Goal: Book appointment/travel/reservation

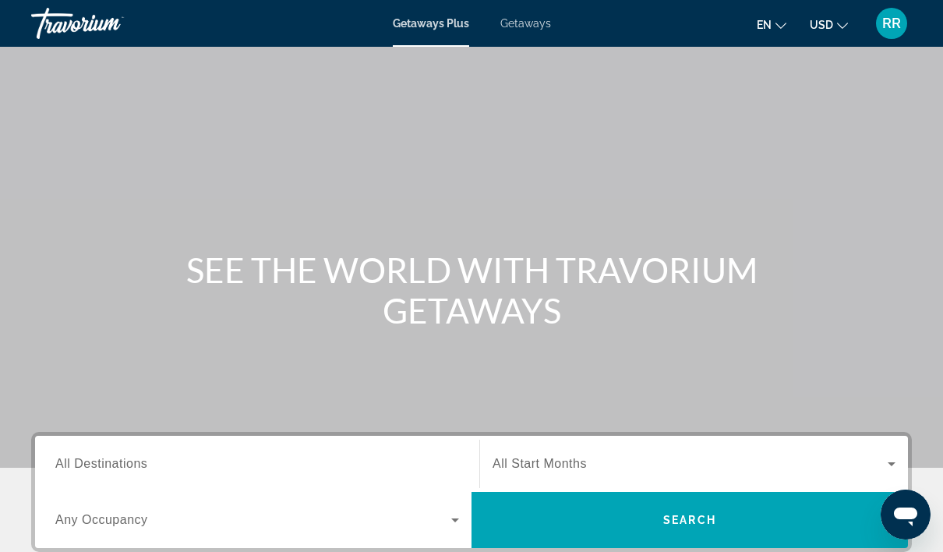
scroll to position [312, 0]
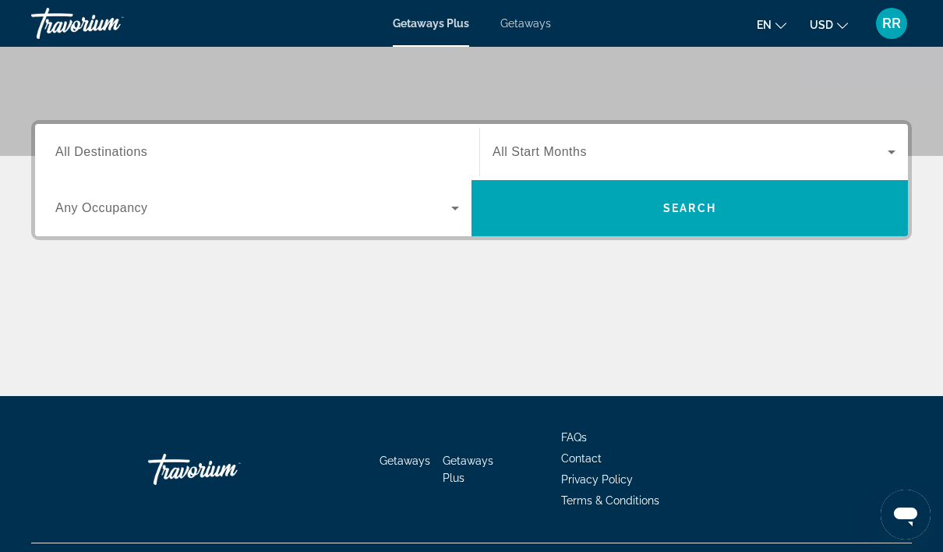
click at [573, 432] on span "FAQs" at bounding box center [574, 437] width 26 height 12
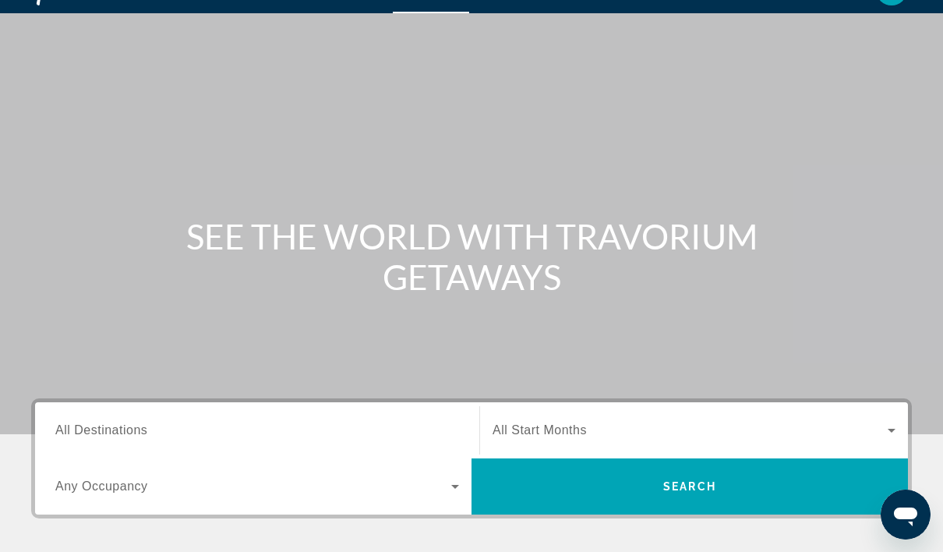
scroll to position [156, 0]
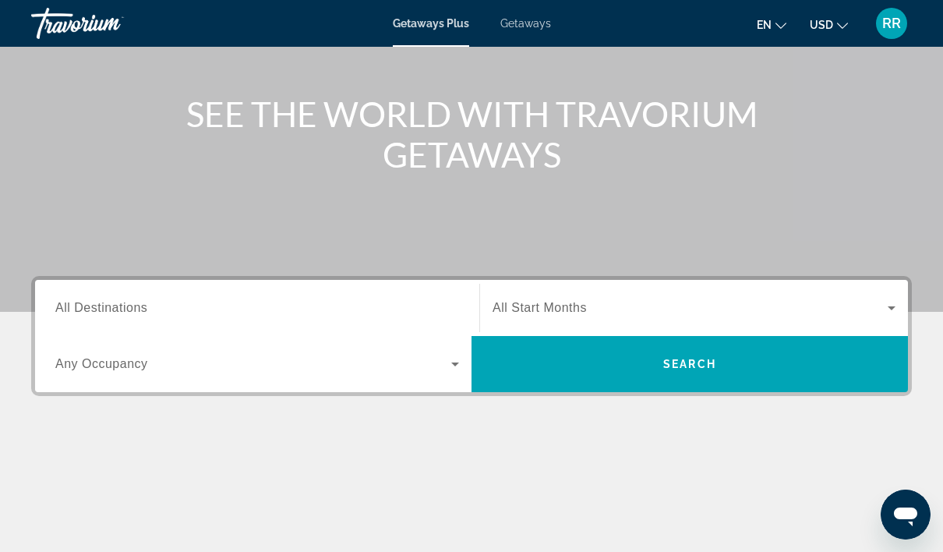
click at [110, 361] on span "Any Occupancy" at bounding box center [101, 363] width 93 height 13
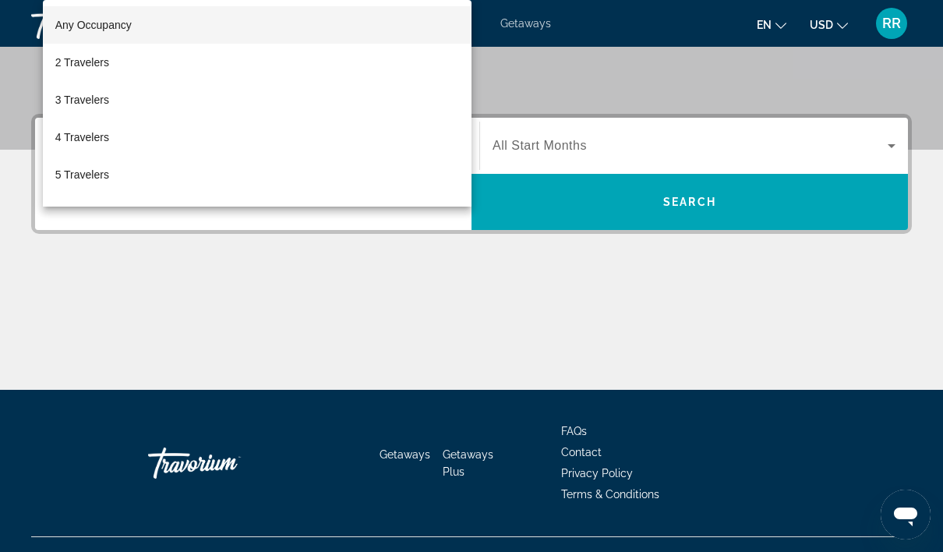
scroll to position [346, 0]
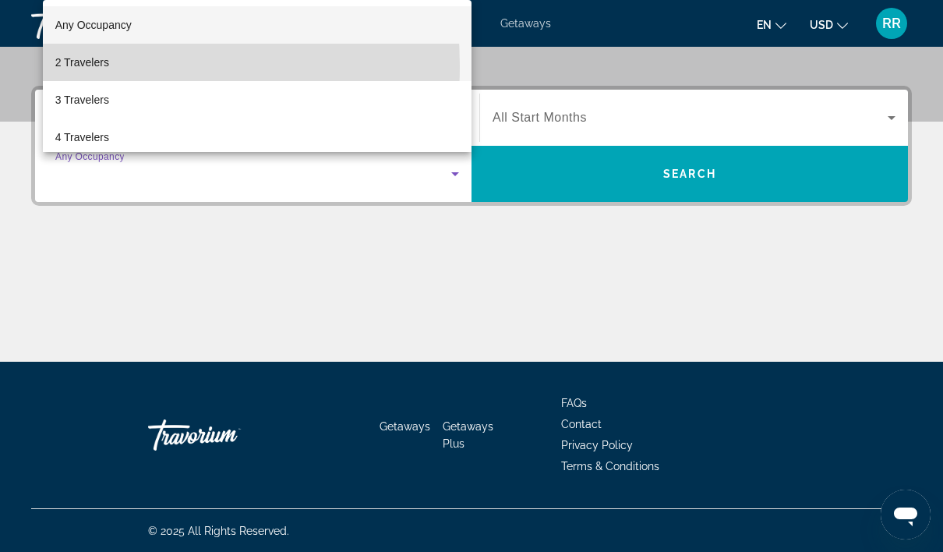
click at [84, 65] on span "2 Travelers" at bounding box center [82, 62] width 54 height 19
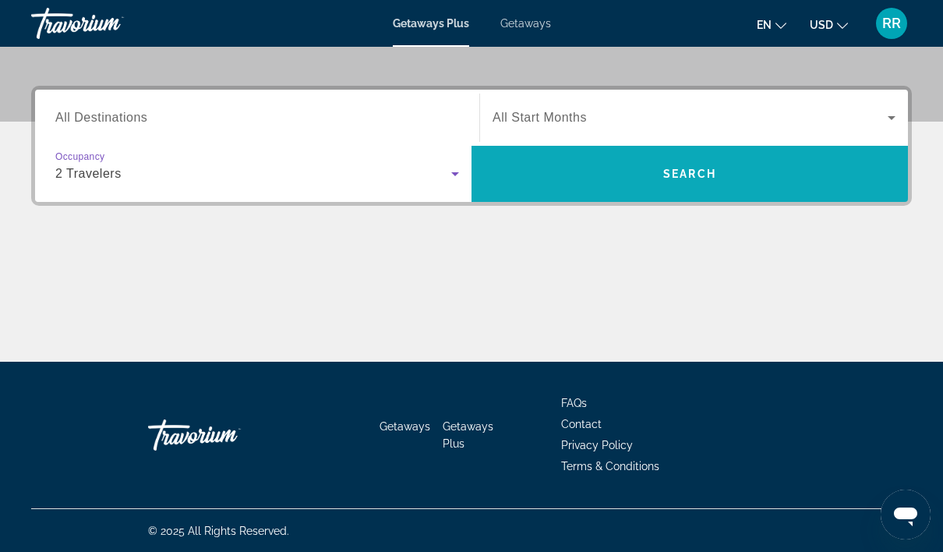
click at [676, 176] on span "Search" at bounding box center [689, 174] width 53 height 12
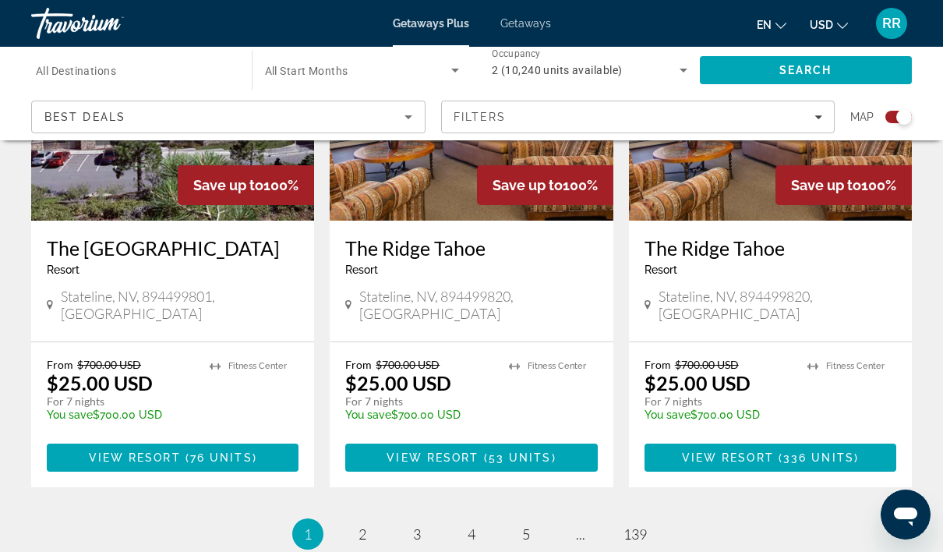
scroll to position [2570, 0]
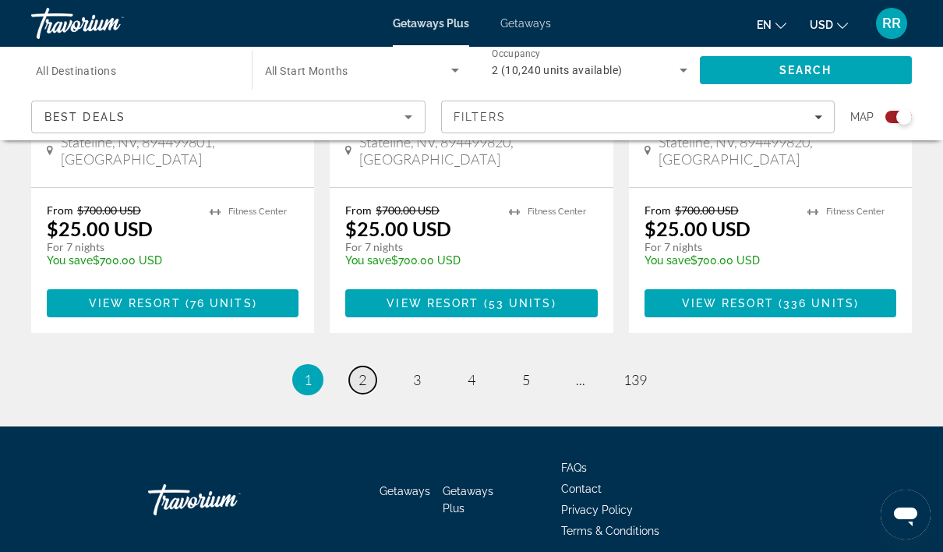
click at [365, 366] on link "page 2" at bounding box center [362, 379] width 27 height 27
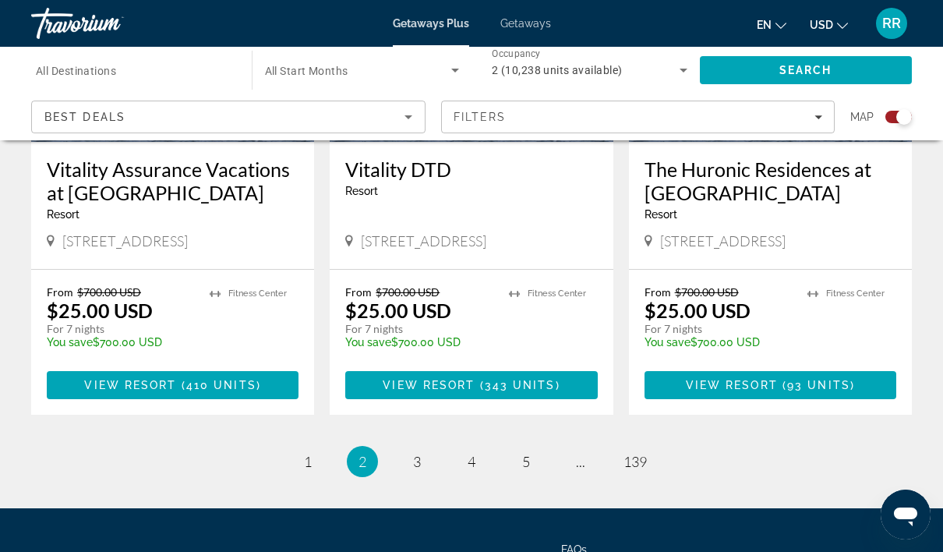
scroll to position [2493, 0]
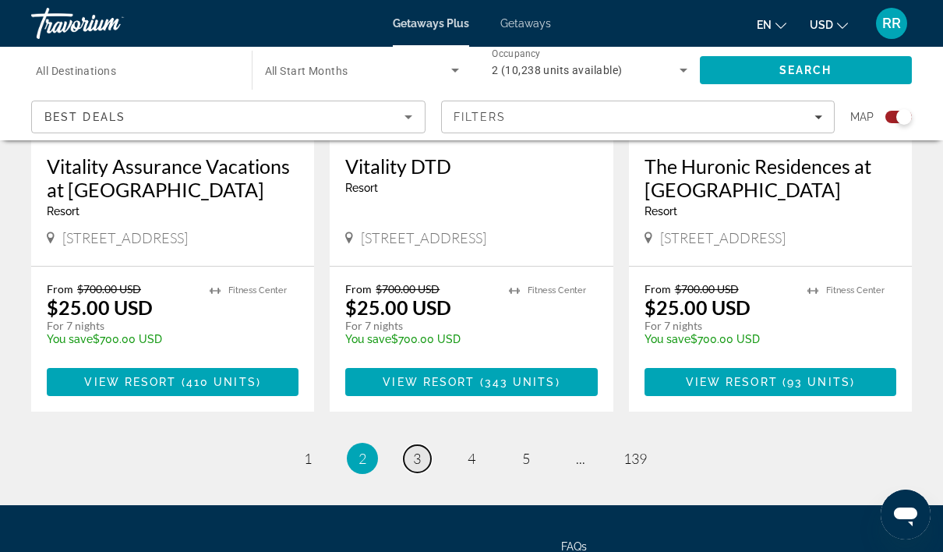
click at [426, 445] on link "page 3" at bounding box center [417, 458] width 27 height 27
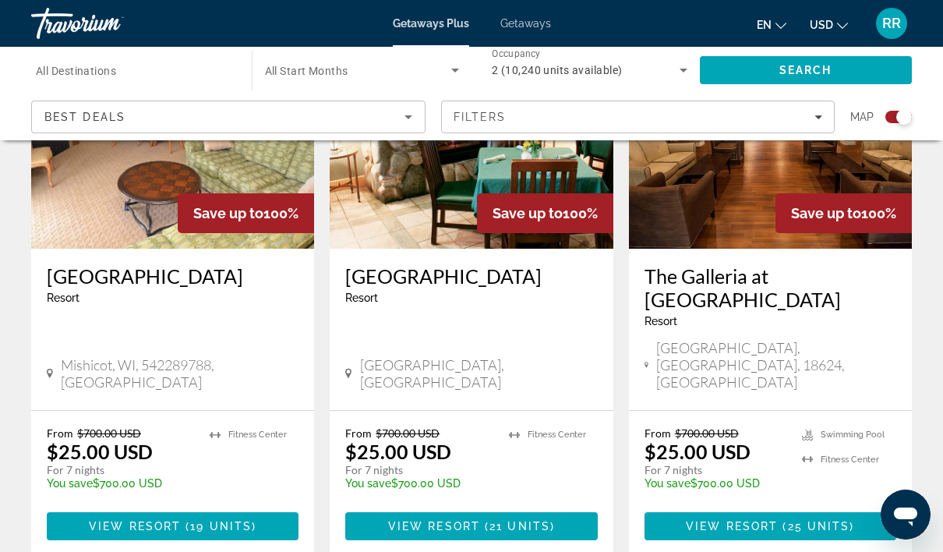
scroll to position [1415, 0]
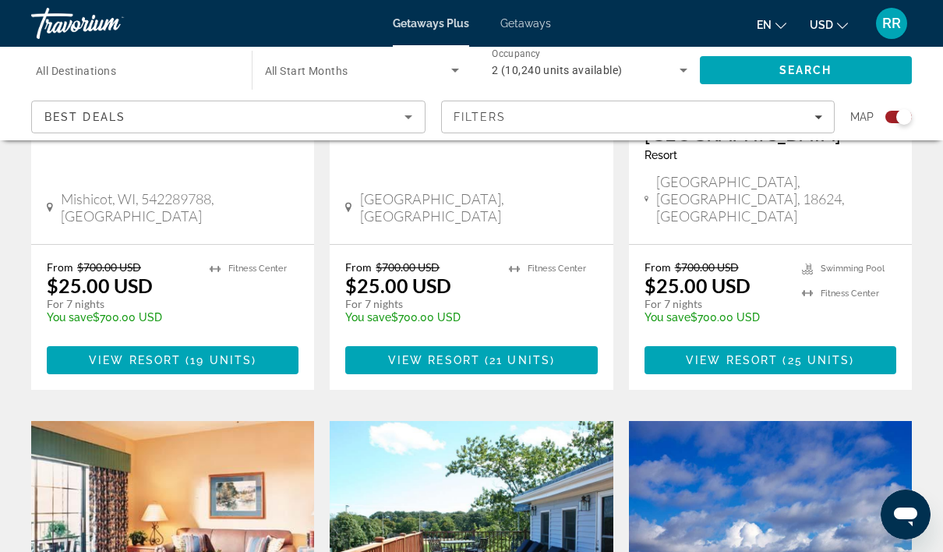
click at [440, 20] on span "Getaways Plus" at bounding box center [431, 23] width 76 height 12
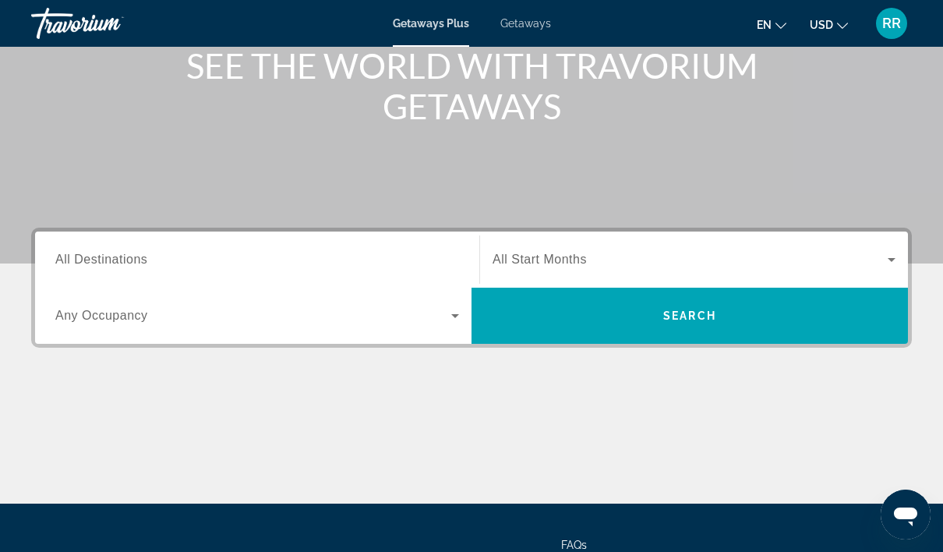
scroll to position [312, 0]
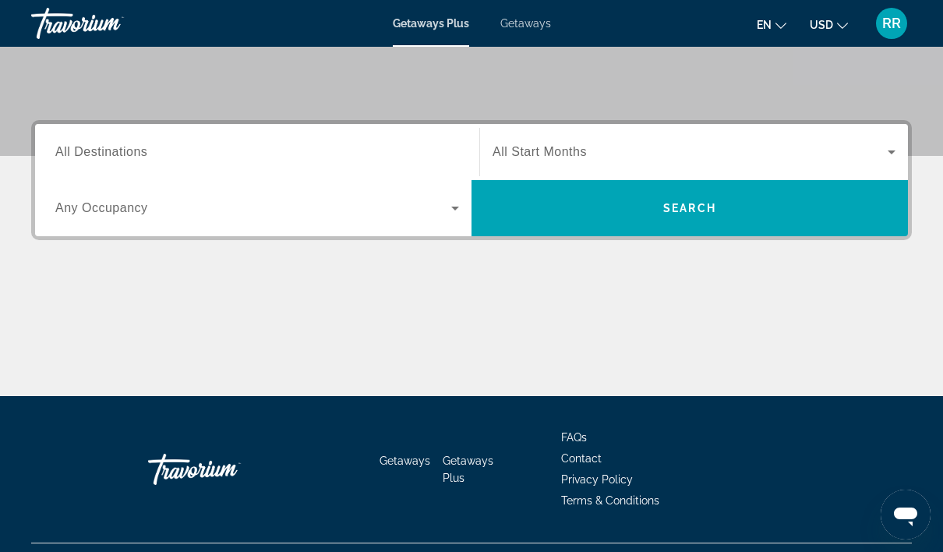
click at [467, 456] on span "Getaways Plus" at bounding box center [468, 469] width 51 height 30
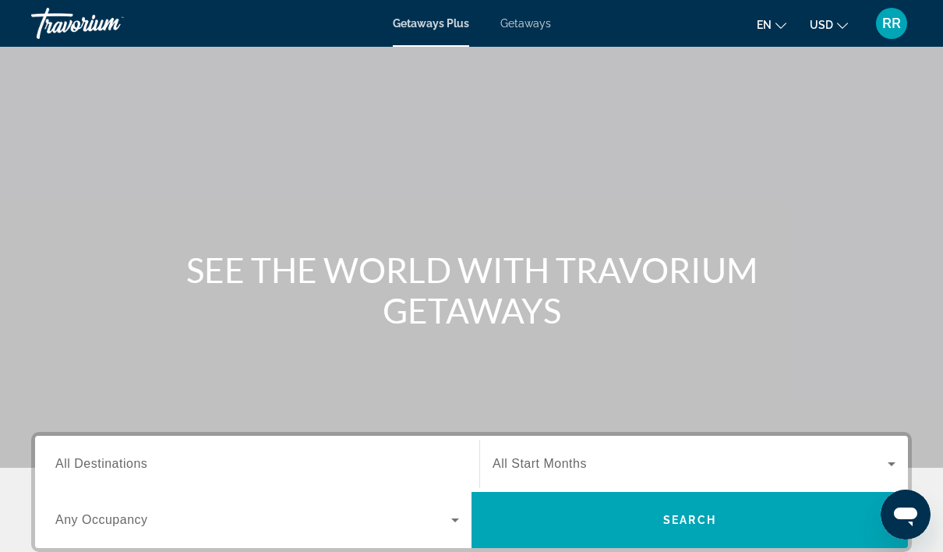
scroll to position [156, 0]
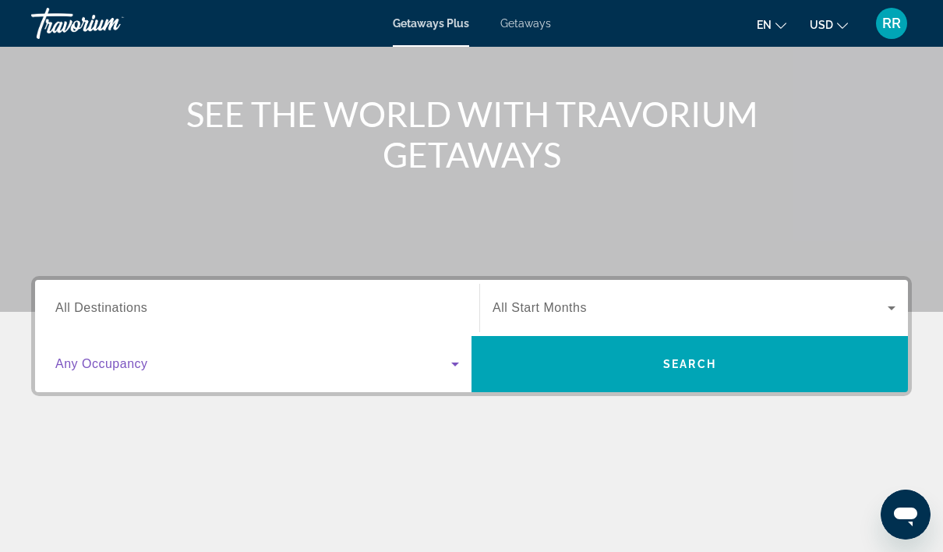
click at [451, 364] on icon "Search widget" at bounding box center [455, 364] width 19 height 19
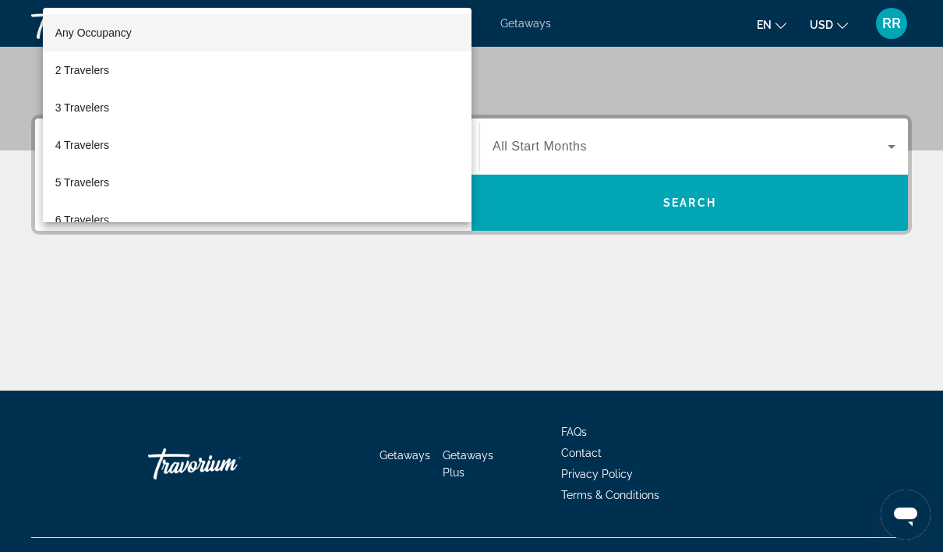
scroll to position [346, 0]
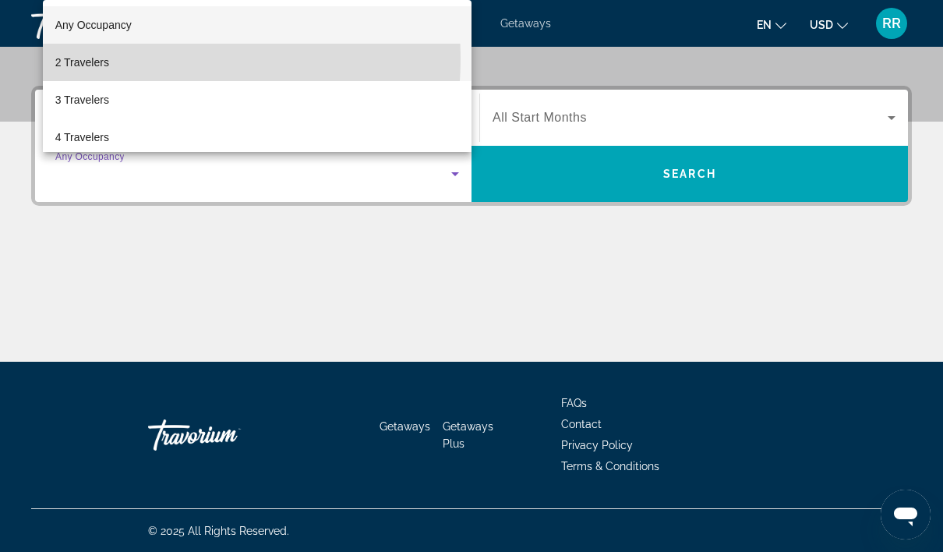
click at [90, 58] on span "2 Travelers" at bounding box center [82, 62] width 54 height 19
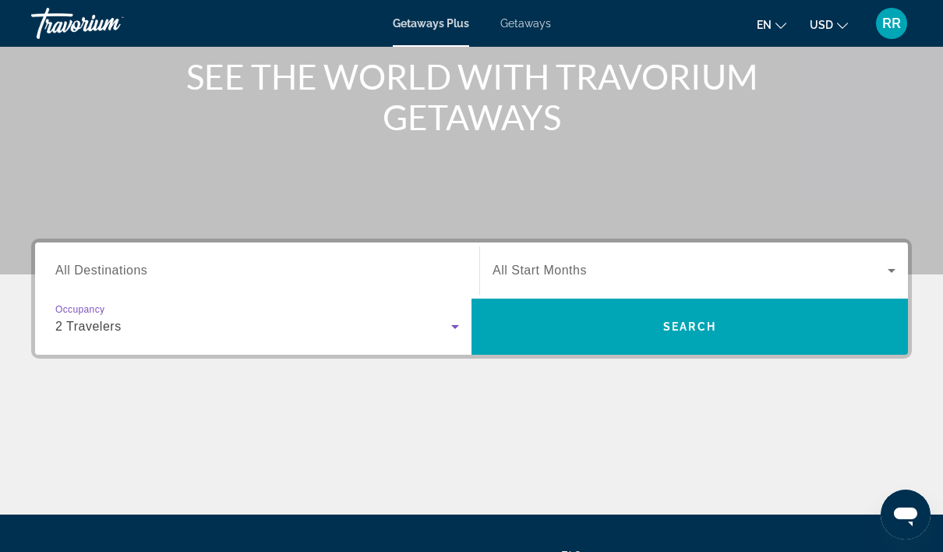
scroll to position [190, 0]
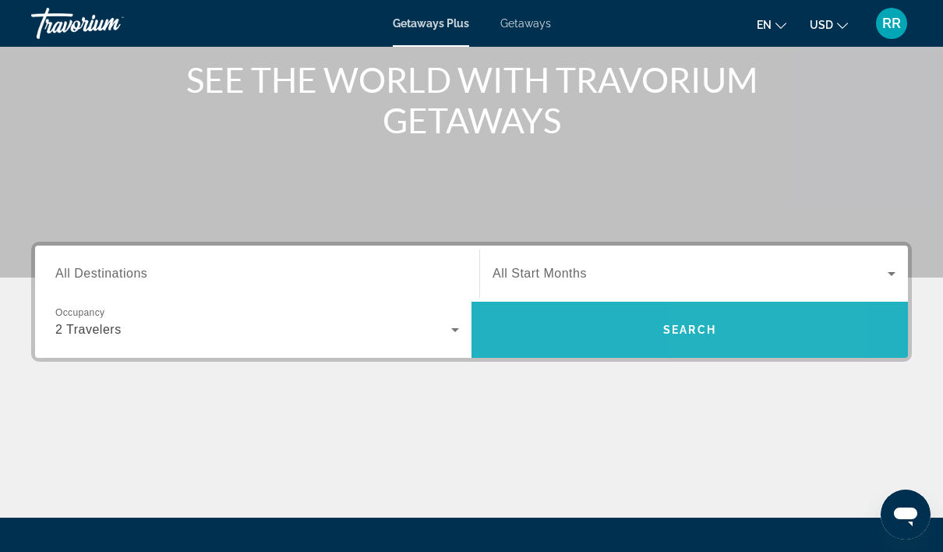
click at [715, 330] on span "Search" at bounding box center [689, 329] width 53 height 12
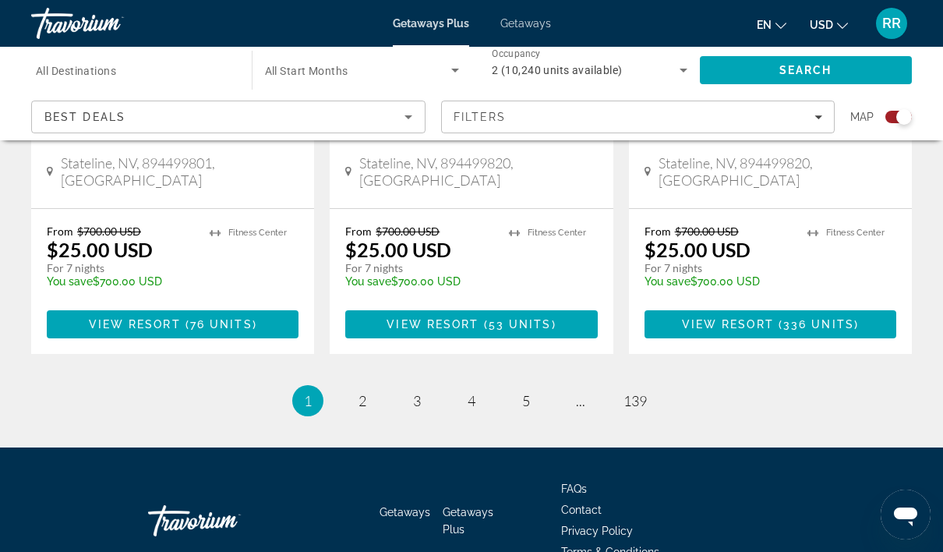
scroll to position [2570, 0]
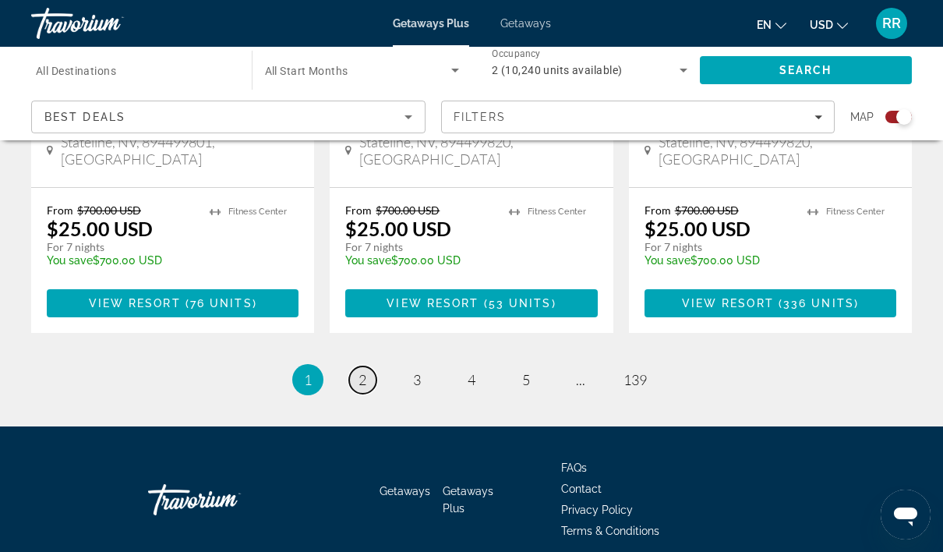
click at [365, 371] on span "2" at bounding box center [362, 379] width 8 height 17
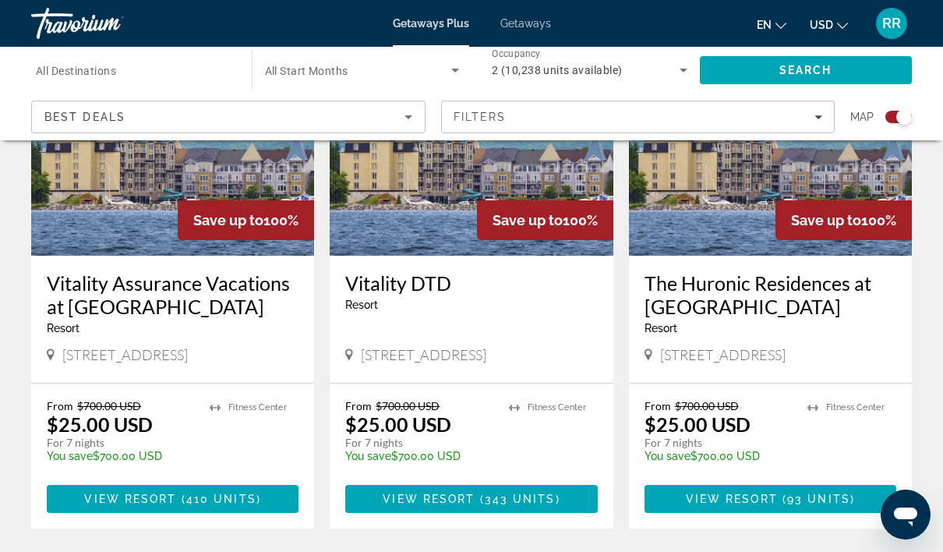
scroll to position [2561, 0]
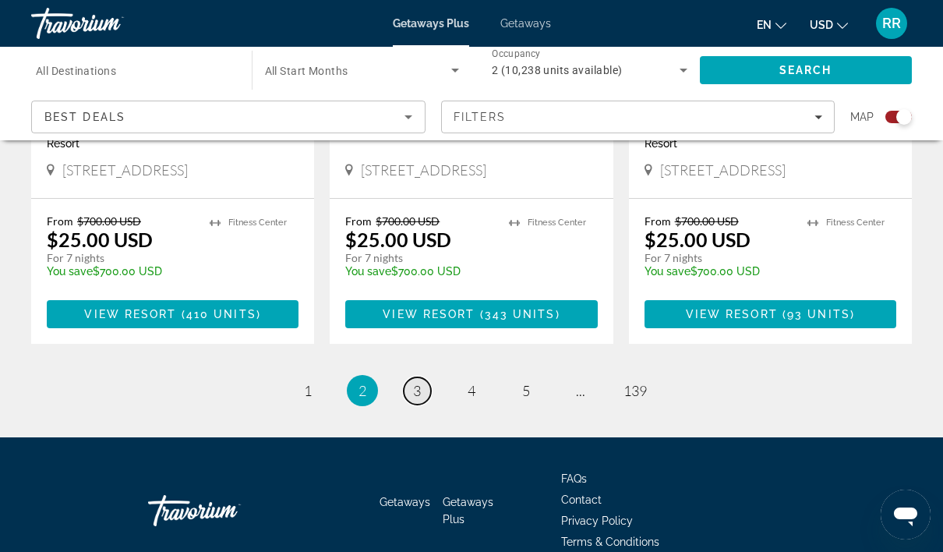
click at [428, 377] on link "page 3" at bounding box center [417, 390] width 27 height 27
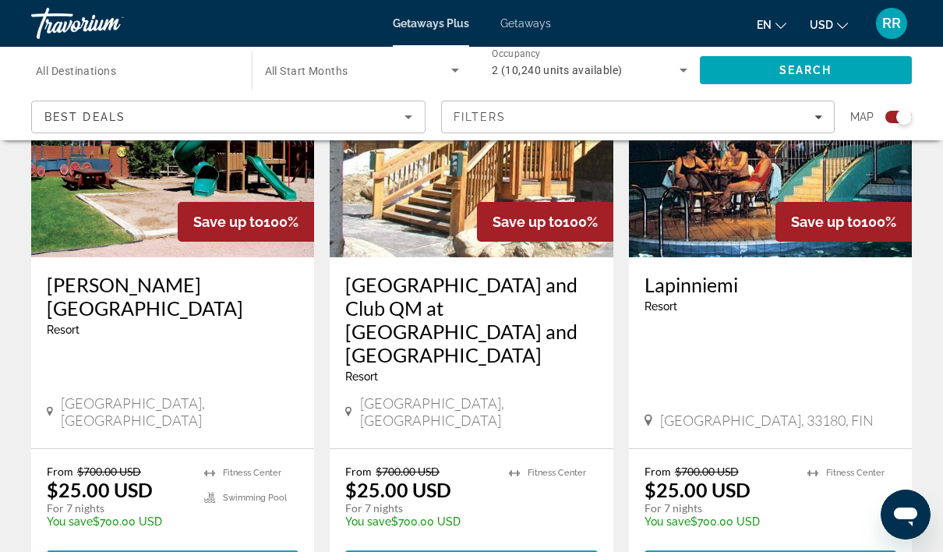
scroll to position [2608, 0]
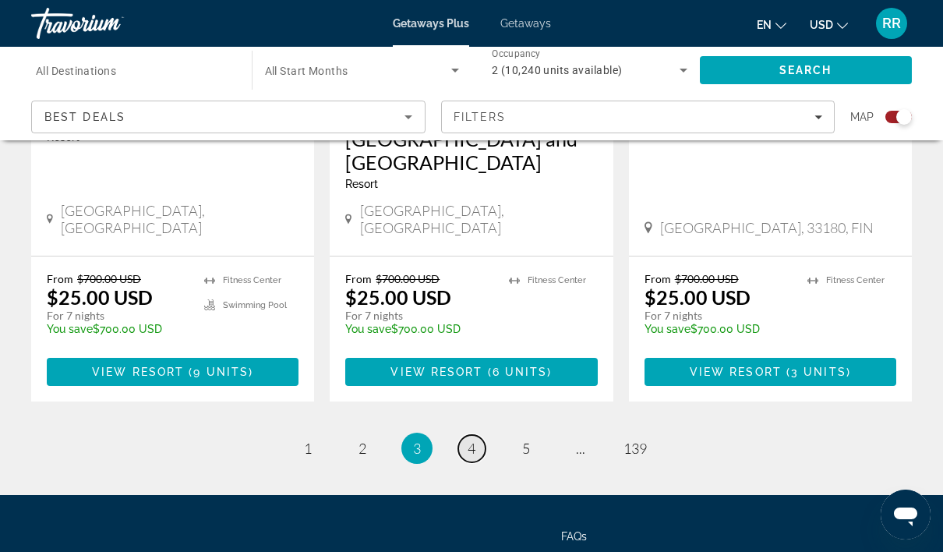
click at [468, 439] on span "4" at bounding box center [472, 447] width 8 height 17
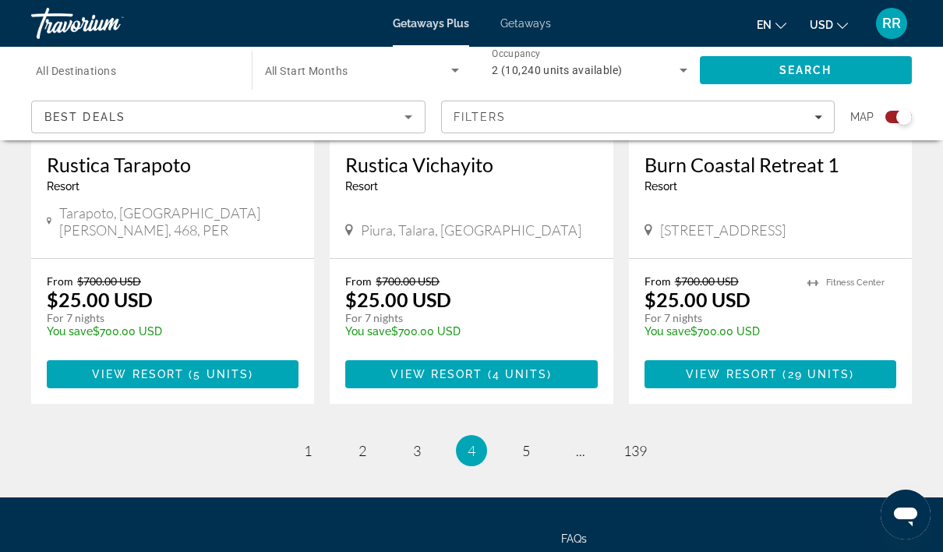
scroll to position [2585, 0]
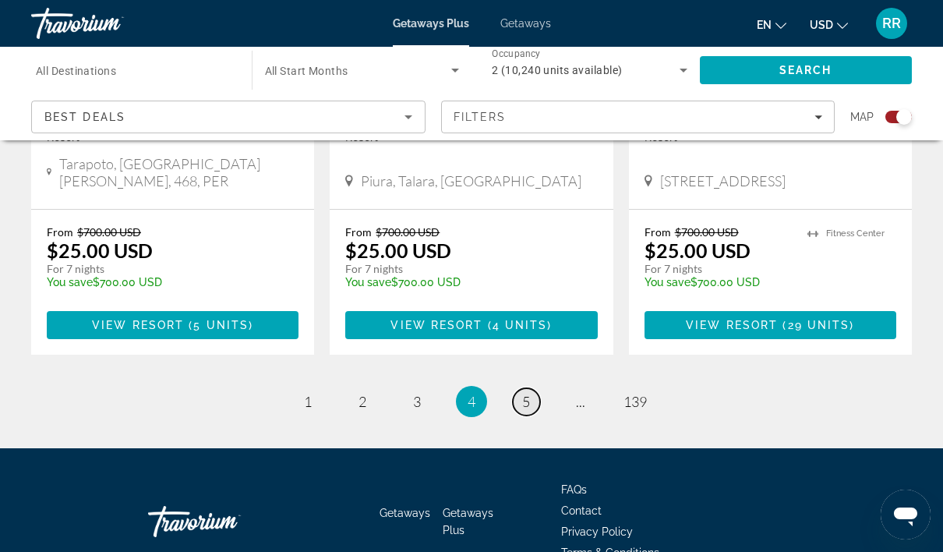
click at [521, 388] on link "page 5" at bounding box center [526, 401] width 27 height 27
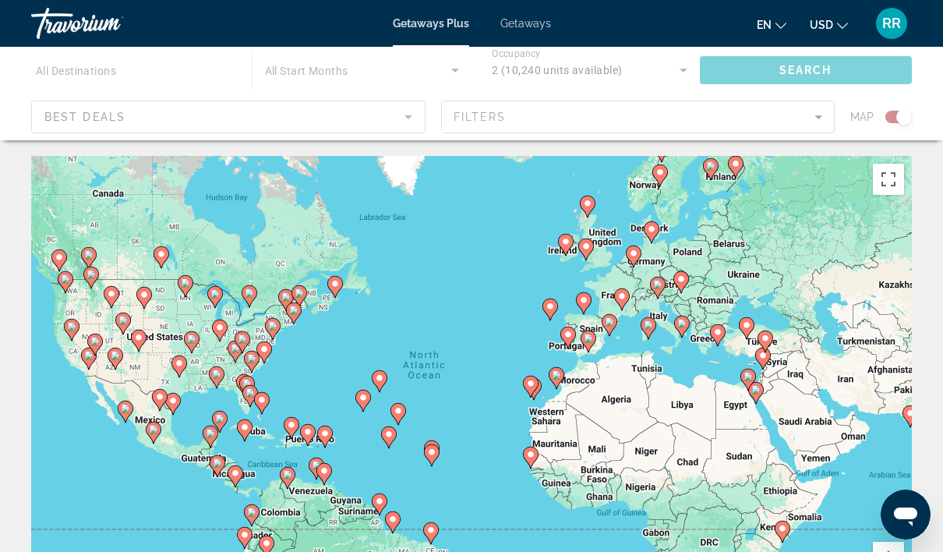
click at [266, 343] on icon "Main content" at bounding box center [264, 352] width 14 height 20
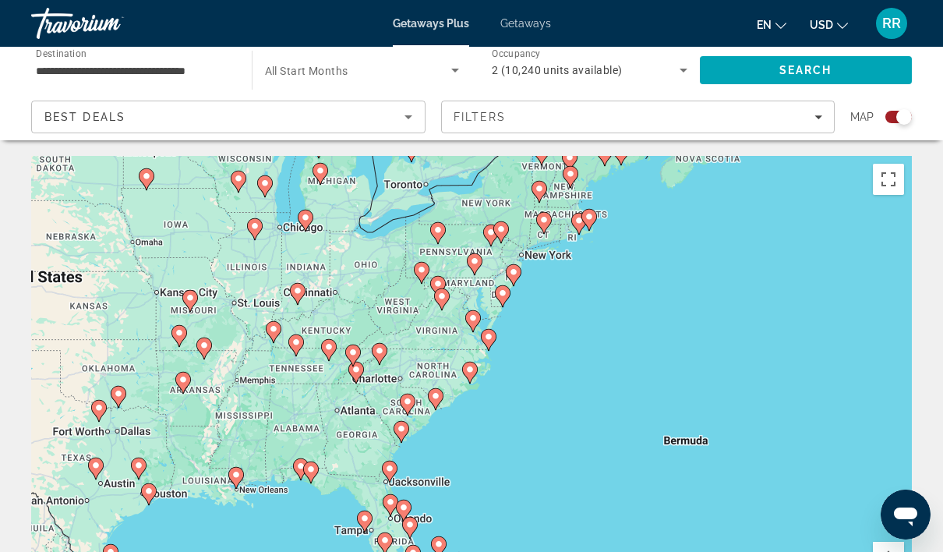
click at [451, 332] on div "To activate drag with keyboard, press Alt + Enter. Once in keyboard drag state,…" at bounding box center [471, 390] width 880 height 468
click at [471, 324] on icon "Main content" at bounding box center [473, 321] width 14 height 20
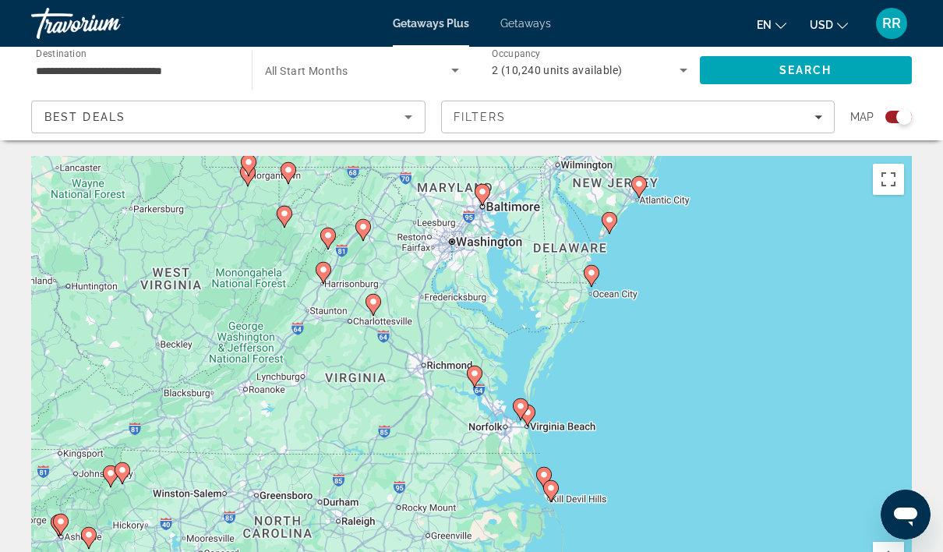
click at [520, 410] on image "Main content" at bounding box center [520, 405] width 9 height 9
type input "**********"
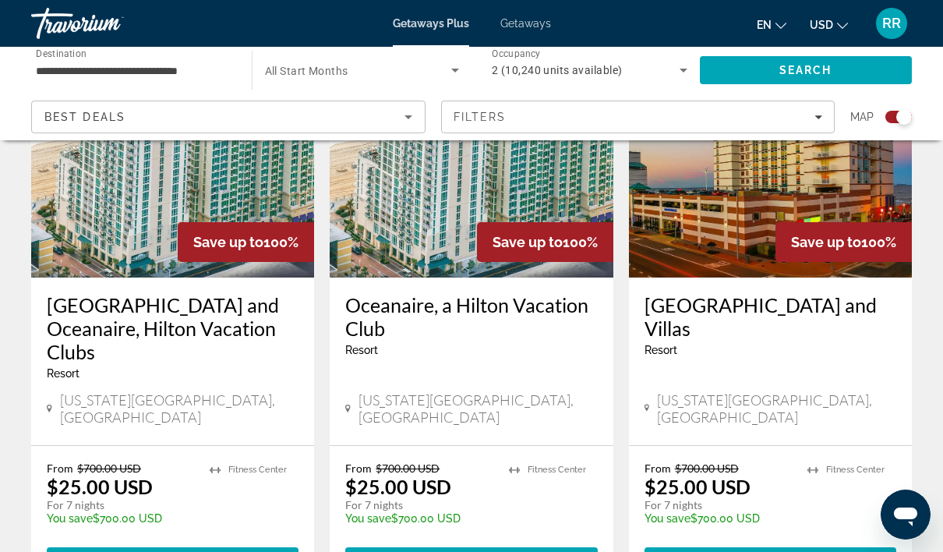
scroll to position [2567, 0]
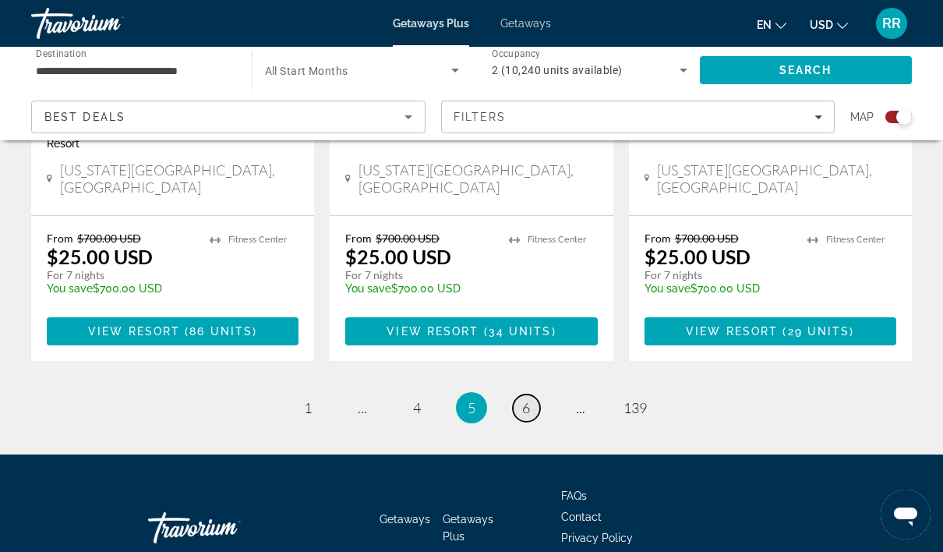
click at [529, 399] on span "6" at bounding box center [526, 407] width 8 height 17
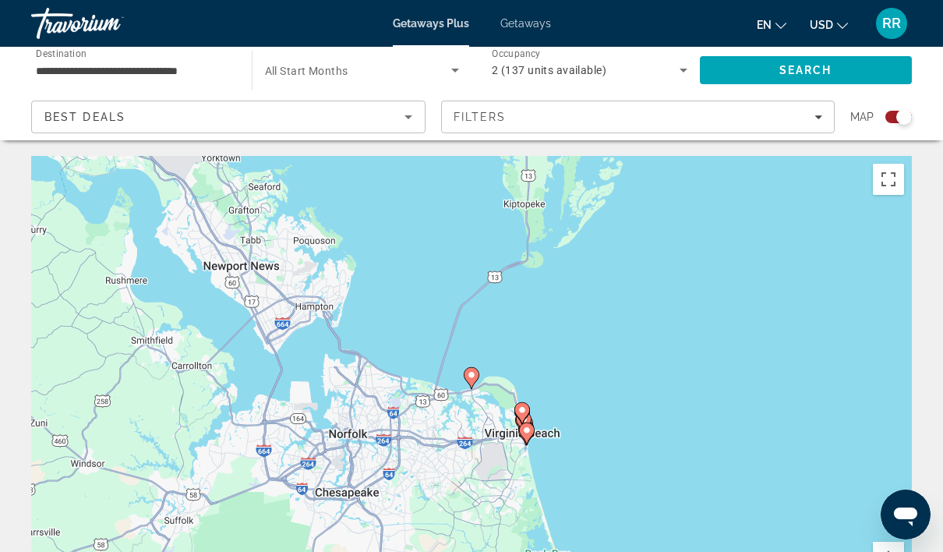
click at [471, 392] on div "To activate drag with keyboard, press Alt + Enter. Once in keyboard drag state,…" at bounding box center [471, 390] width 880 height 468
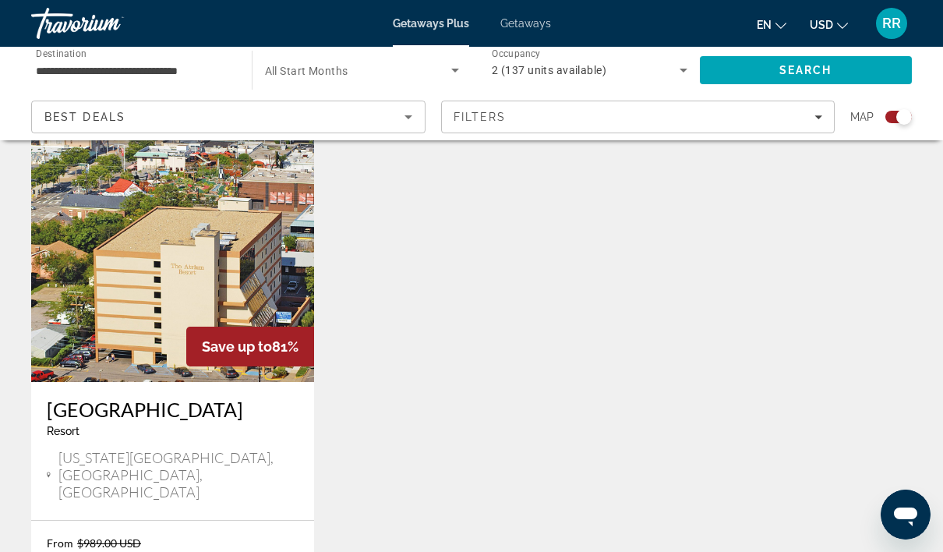
scroll to position [623, 0]
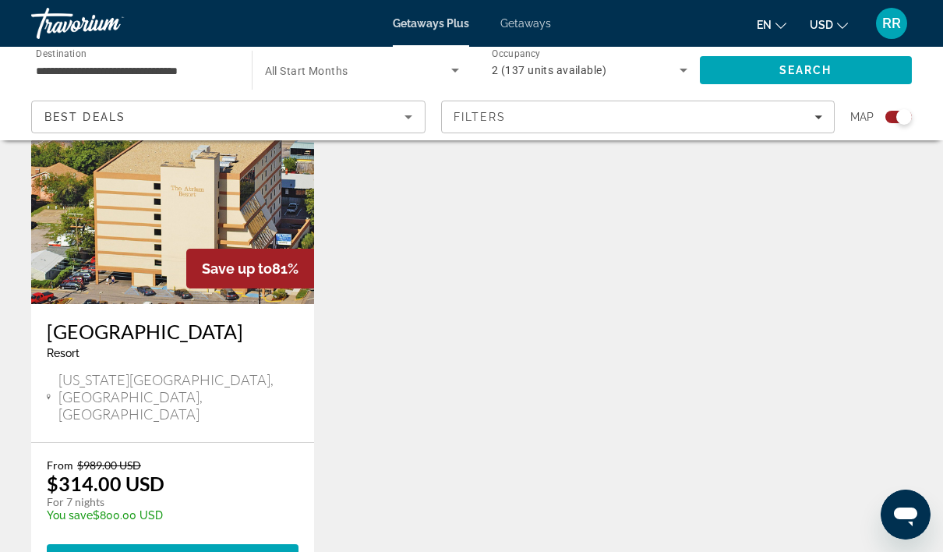
click at [592, 256] on div "Save up to 81% Atrium Resort Resort - This is an adults only resort Virginia Be…" at bounding box center [471, 337] width 896 height 564
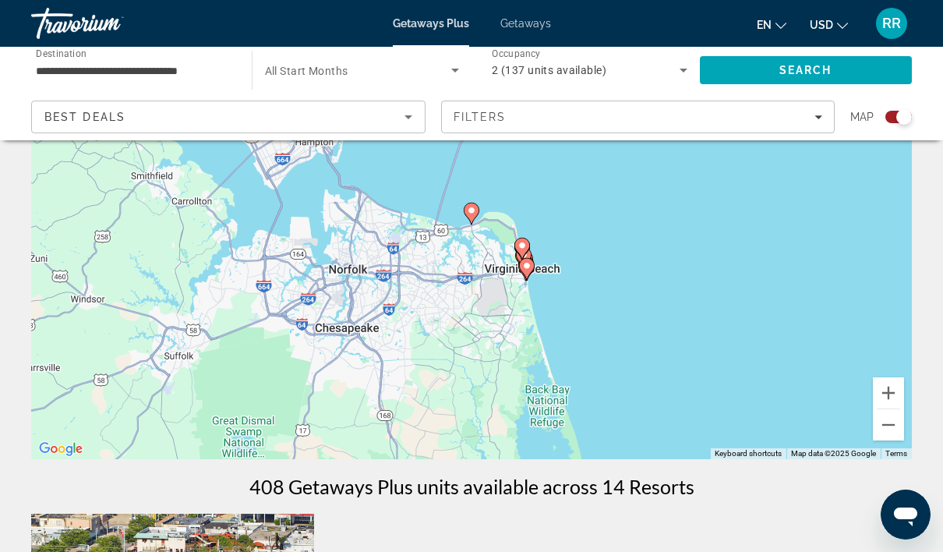
scroll to position [78, 0]
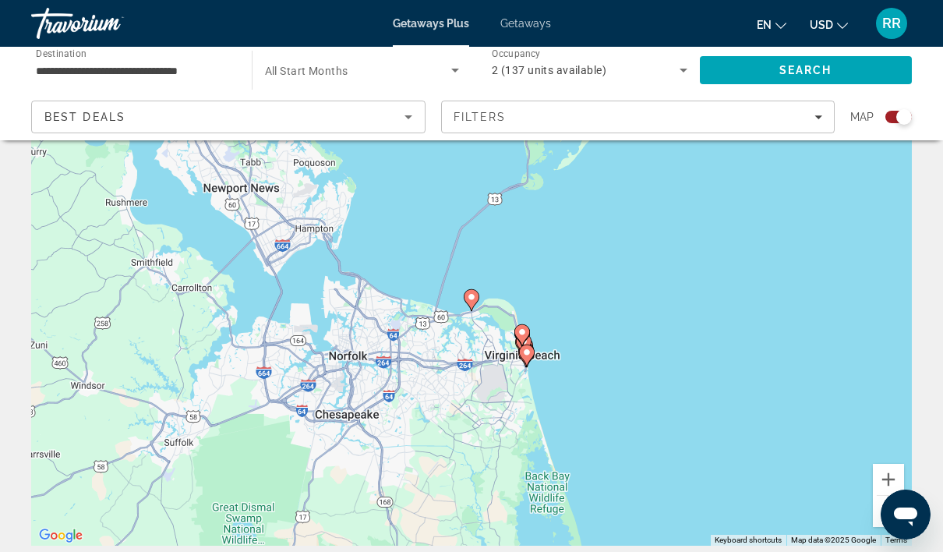
click at [511, 372] on div "To activate drag with keyboard, press Alt + Enter. Once in keyboard drag state,…" at bounding box center [471, 312] width 880 height 468
click at [897, 480] on button "Zoom in" at bounding box center [888, 479] width 31 height 31
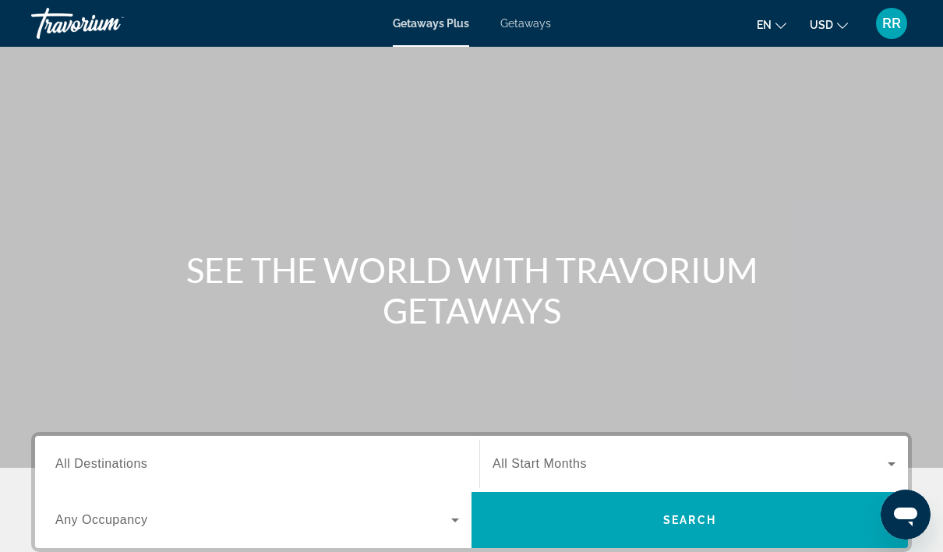
scroll to position [312, 0]
